Goal: Obtain resource: Download file/media

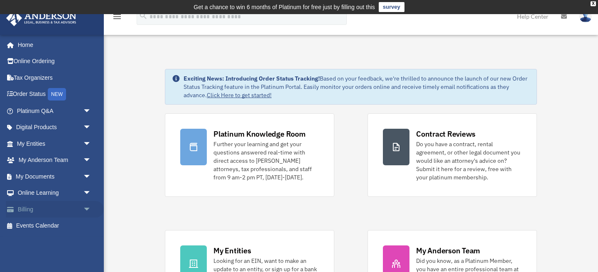
click at [47, 210] on link "Billing arrow_drop_down" at bounding box center [55, 209] width 98 height 17
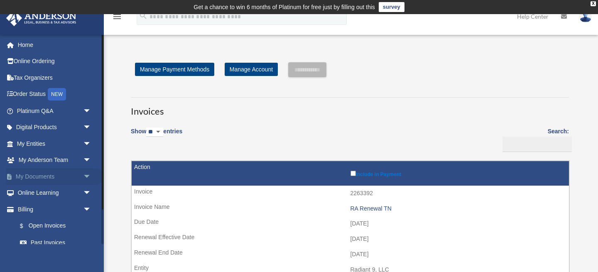
click at [56, 174] on link "My Documents arrow_drop_down" at bounding box center [55, 176] width 98 height 17
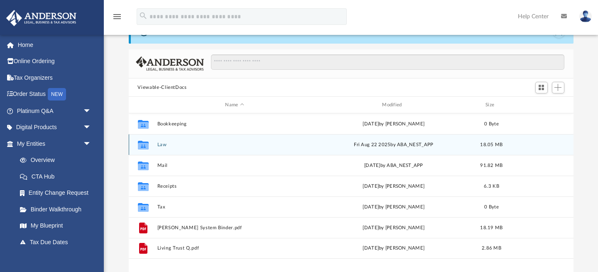
scroll to position [44, 0]
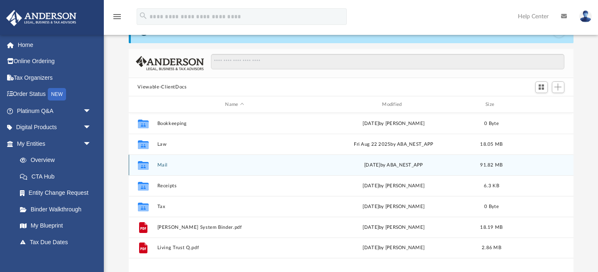
click at [297, 171] on div "Collaborated Folder Mail Wed Oct 1 2025 by ABA_NEST_APP 91.82 MB" at bounding box center [351, 164] width 444 height 21
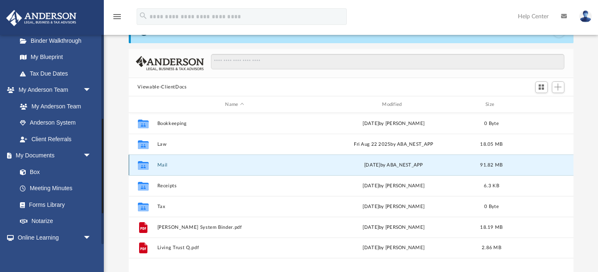
scroll to position [186, 0]
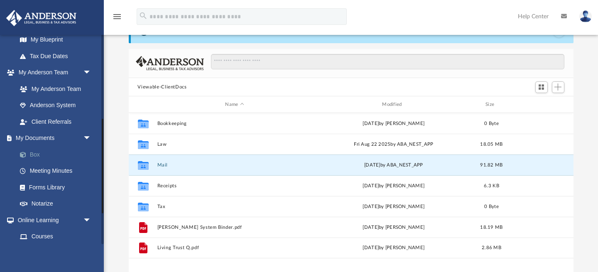
click at [40, 154] on link "Box" at bounding box center [58, 154] width 92 height 17
click at [37, 156] on link "Box" at bounding box center [58, 154] width 92 height 17
click at [35, 155] on link "Box" at bounding box center [58, 154] width 92 height 17
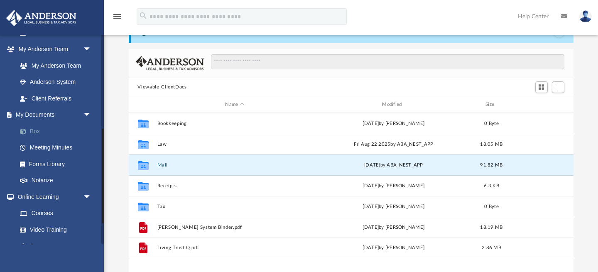
scroll to position [210, 0]
click at [37, 132] on link "Box" at bounding box center [58, 130] width 92 height 17
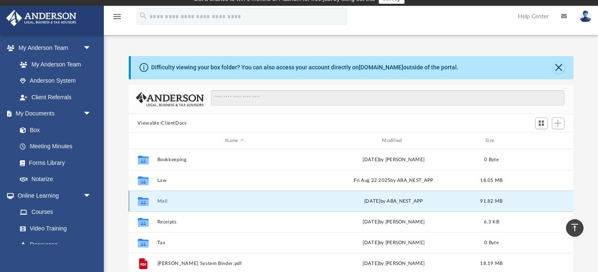
scroll to position [0, 0]
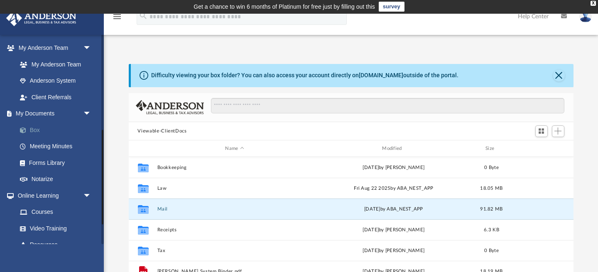
click at [40, 135] on link "Box" at bounding box center [58, 130] width 92 height 17
click at [38, 131] on link "Box" at bounding box center [58, 130] width 92 height 17
click at [34, 128] on link "Box" at bounding box center [58, 130] width 92 height 17
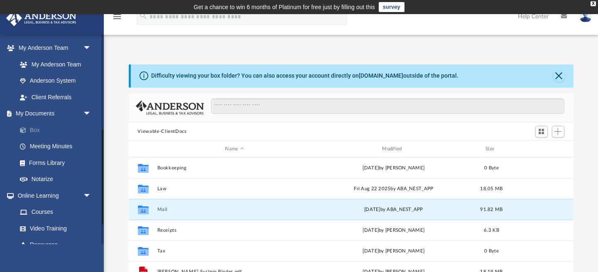
click at [25, 129] on span at bounding box center [26, 130] width 5 height 6
click at [83, 117] on span "arrow_drop_down" at bounding box center [91, 113] width 17 height 17
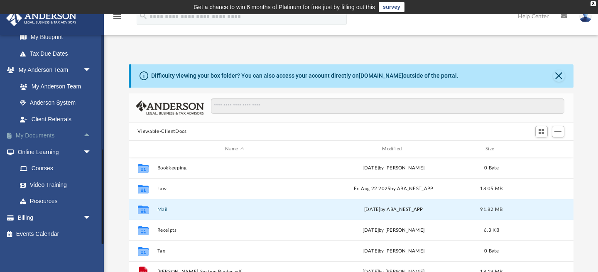
scroll to position [188, 0]
click at [76, 133] on link "My Documents arrow_drop_up" at bounding box center [55, 135] width 98 height 17
click at [181, 207] on button "Mail" at bounding box center [234, 209] width 155 height 5
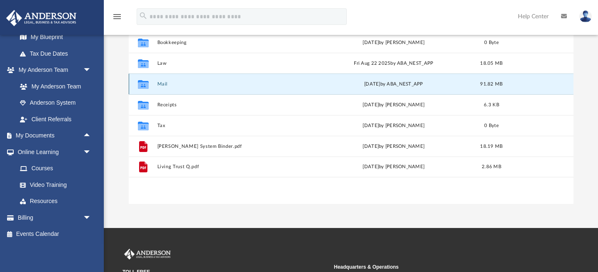
scroll to position [229, 0]
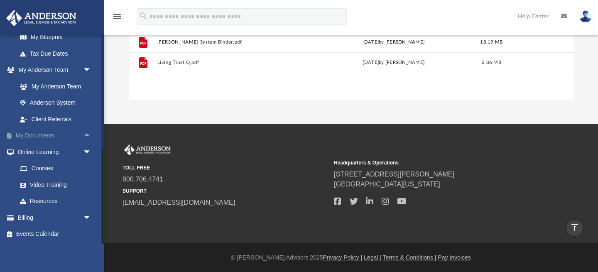
click at [83, 137] on span "arrow_drop_up" at bounding box center [91, 135] width 17 height 17
click at [42, 156] on link "Box" at bounding box center [58, 152] width 92 height 17
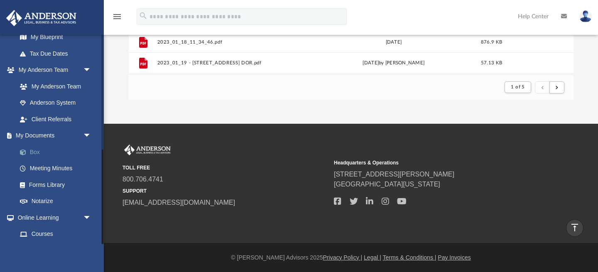
scroll to position [0, 0]
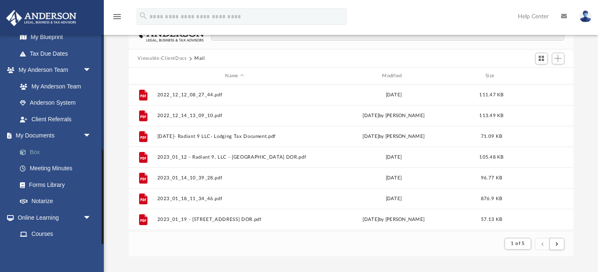
click at [34, 150] on link "Box" at bounding box center [58, 152] width 92 height 17
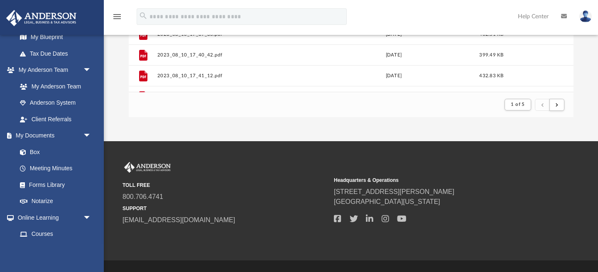
scroll to position [229, 0]
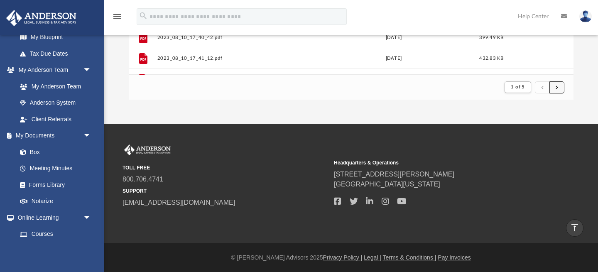
click at [558, 90] on button "submit" at bounding box center [556, 87] width 15 height 12
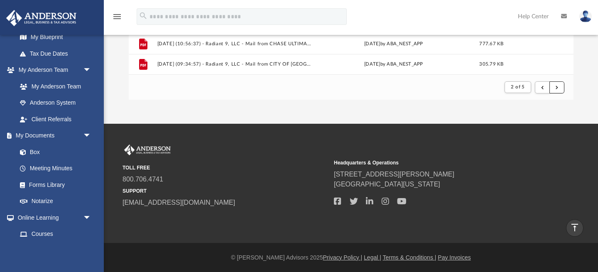
scroll to position [212, 0]
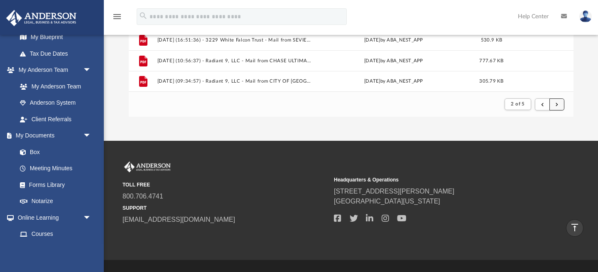
click at [555, 105] on span "submit" at bounding box center [556, 104] width 2 height 5
click at [555, 105] on button "submit" at bounding box center [556, 104] width 15 height 12
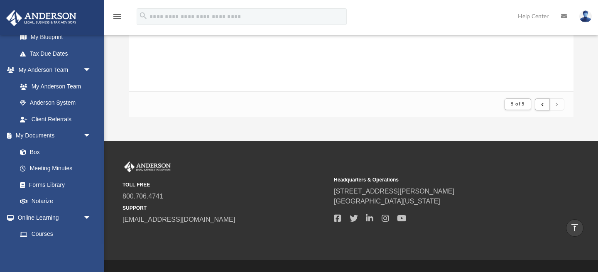
scroll to position [0, 0]
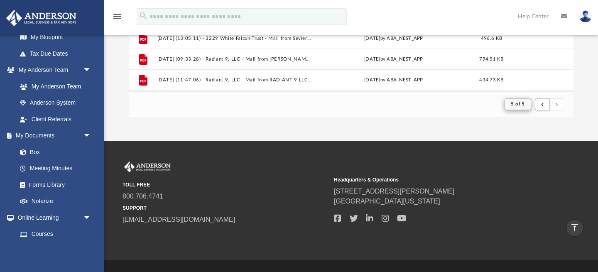
click at [547, 105] on div at bounding box center [548, 104] width 29 height 15
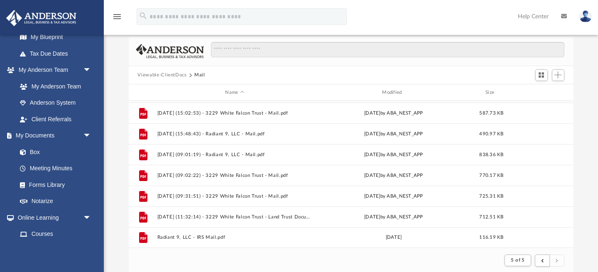
scroll to position [57, 0]
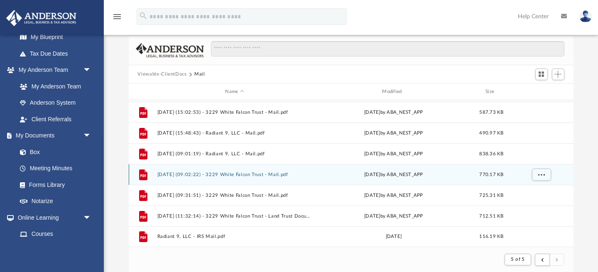
click at [215, 174] on button "2025.10.01 (09:02:22) - 3229 White Falcon Trust - Mail.pdf" at bounding box center [234, 174] width 155 height 5
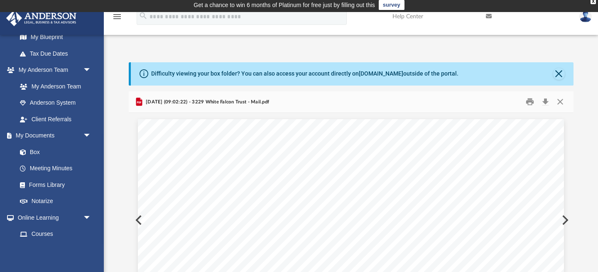
scroll to position [2, 0]
click at [529, 104] on button "Print" at bounding box center [529, 101] width 17 height 13
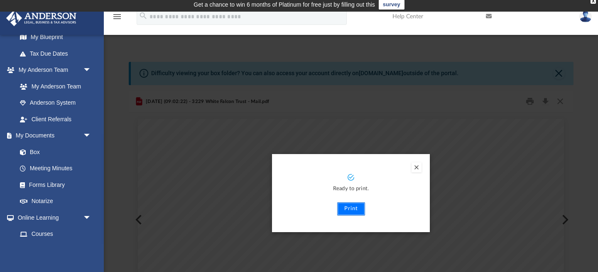
click at [354, 209] on button "Print" at bounding box center [351, 208] width 28 height 13
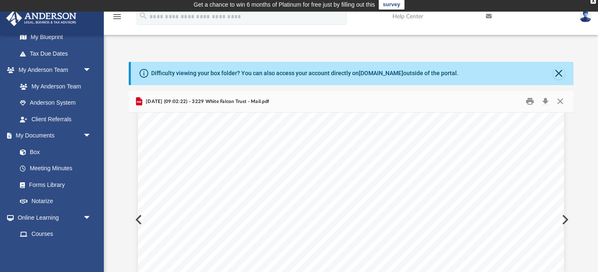
scroll to position [307, 0]
click at [564, 218] on button "Preview" at bounding box center [564, 219] width 18 height 23
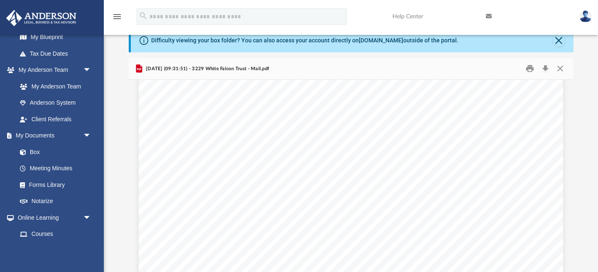
scroll to position [90, 0]
click at [527, 69] on button "Print" at bounding box center [529, 68] width 17 height 13
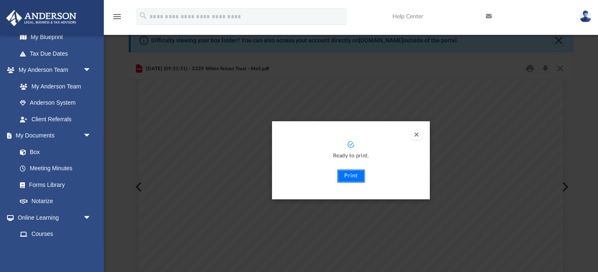
click at [357, 178] on button "Print" at bounding box center [351, 175] width 28 height 13
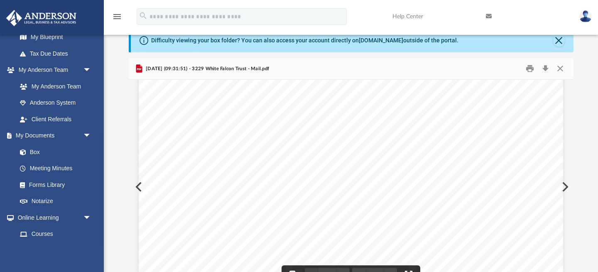
scroll to position [101, 0]
click at [564, 184] on button "Preview" at bounding box center [564, 186] width 18 height 23
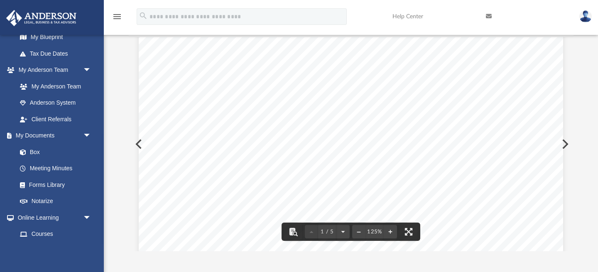
scroll to position [190, 0]
click at [137, 144] on button "Preview" at bounding box center [138, 143] width 18 height 23
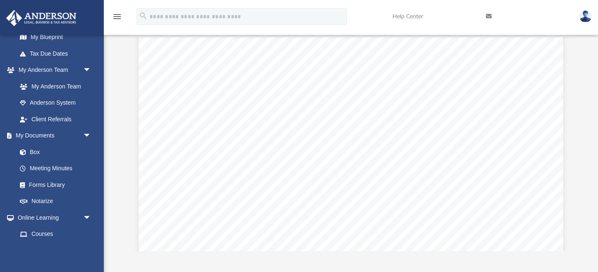
scroll to position [270, 0]
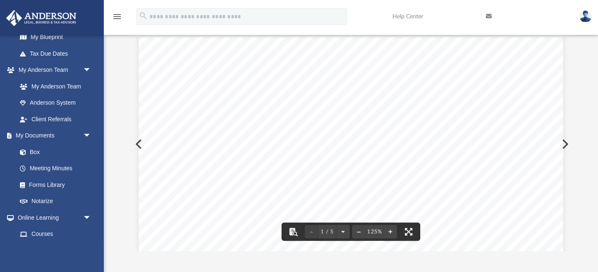
click at [564, 146] on button "Preview" at bounding box center [564, 143] width 18 height 23
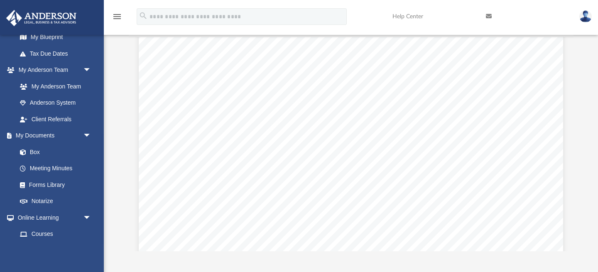
scroll to position [214, 0]
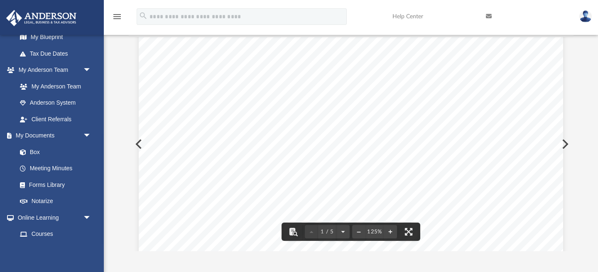
click at [137, 139] on button "Preview" at bounding box center [138, 143] width 18 height 23
click at [560, 141] on div "Page 1" at bounding box center [351, 227] width 424 height 545
click at [567, 141] on button "Preview" at bounding box center [564, 143] width 18 height 23
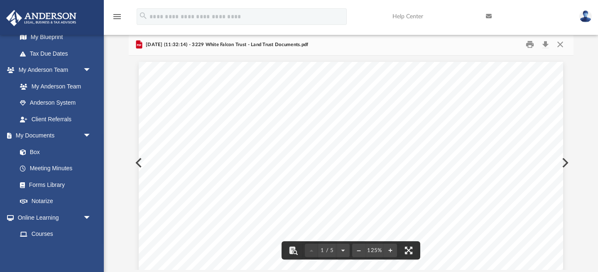
scroll to position [44, 0]
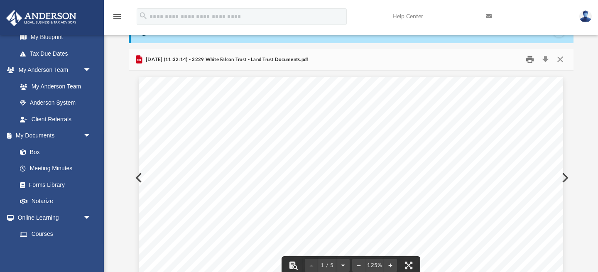
click at [527, 60] on button "Print" at bounding box center [529, 59] width 17 height 13
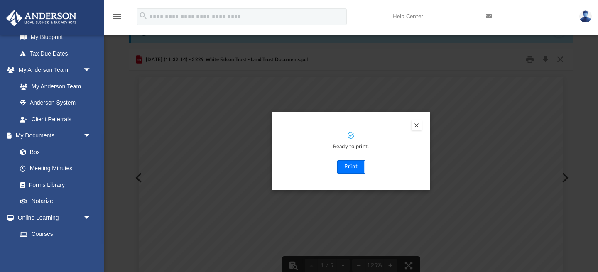
click at [355, 163] on button "Print" at bounding box center [351, 166] width 28 height 13
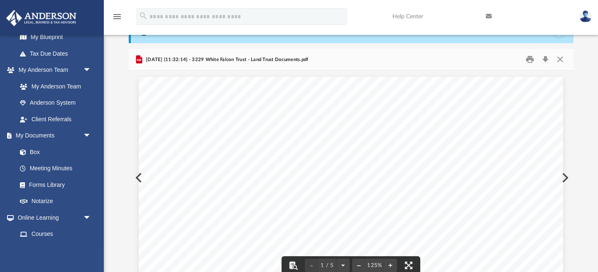
click at [566, 179] on button "Preview" at bounding box center [564, 177] width 18 height 23
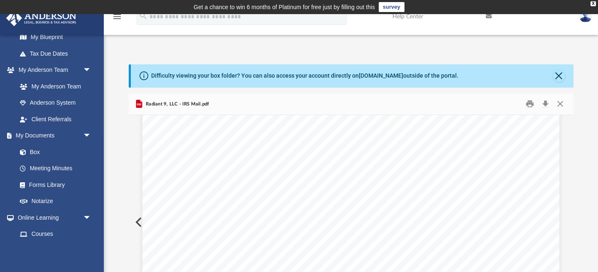
scroll to position [235, 0]
click at [562, 100] on button "Close" at bounding box center [559, 104] width 15 height 13
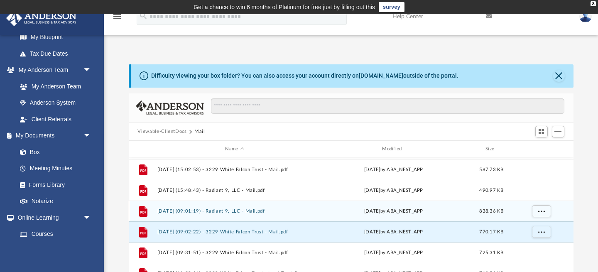
click at [252, 214] on div "File 2025.09.18 (09:01:19) - Radiant 9, LLC - Mail.pdf Thu Sep 18 2025 by ABA_N…" at bounding box center [351, 210] width 444 height 21
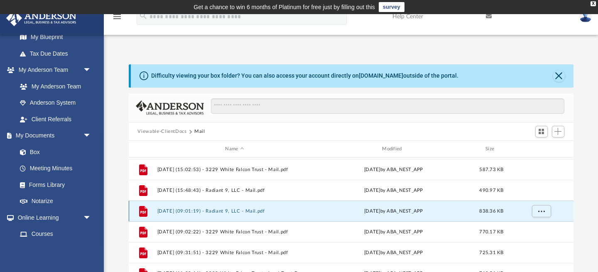
click at [251, 212] on button "2025.09.18 (09:01:19) - Radiant 9, LLC - Mail.pdf" at bounding box center [234, 210] width 155 height 5
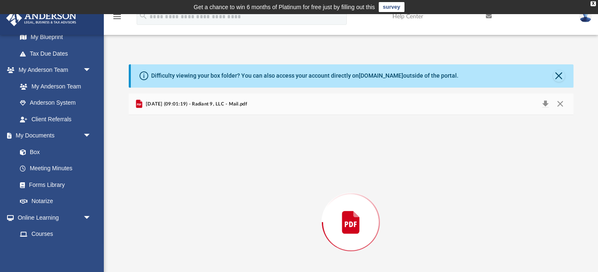
scroll to position [57, 0]
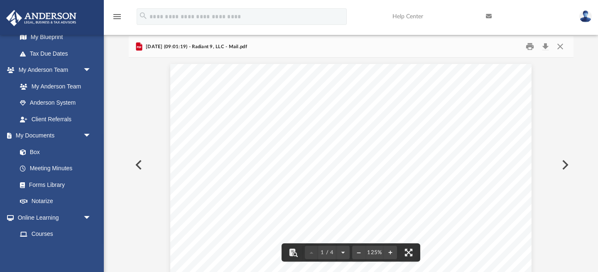
click at [139, 164] on button "Preview" at bounding box center [138, 164] width 18 height 23
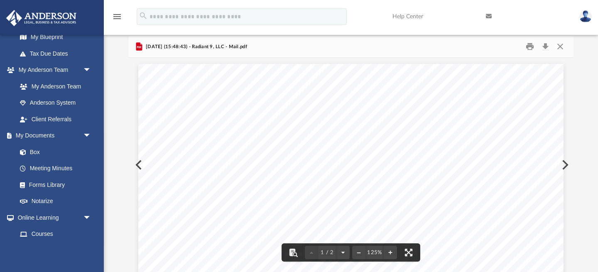
click at [137, 165] on button "Preview" at bounding box center [138, 164] width 18 height 23
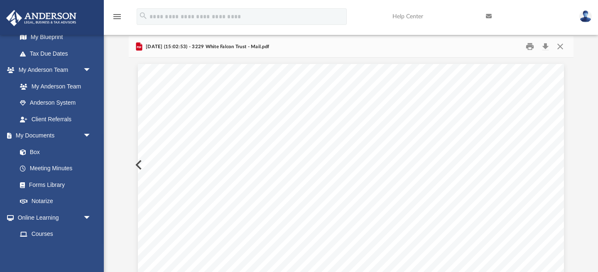
click at [137, 165] on button "Preview" at bounding box center [138, 164] width 18 height 23
